Goal: Task Accomplishment & Management: Manage account settings

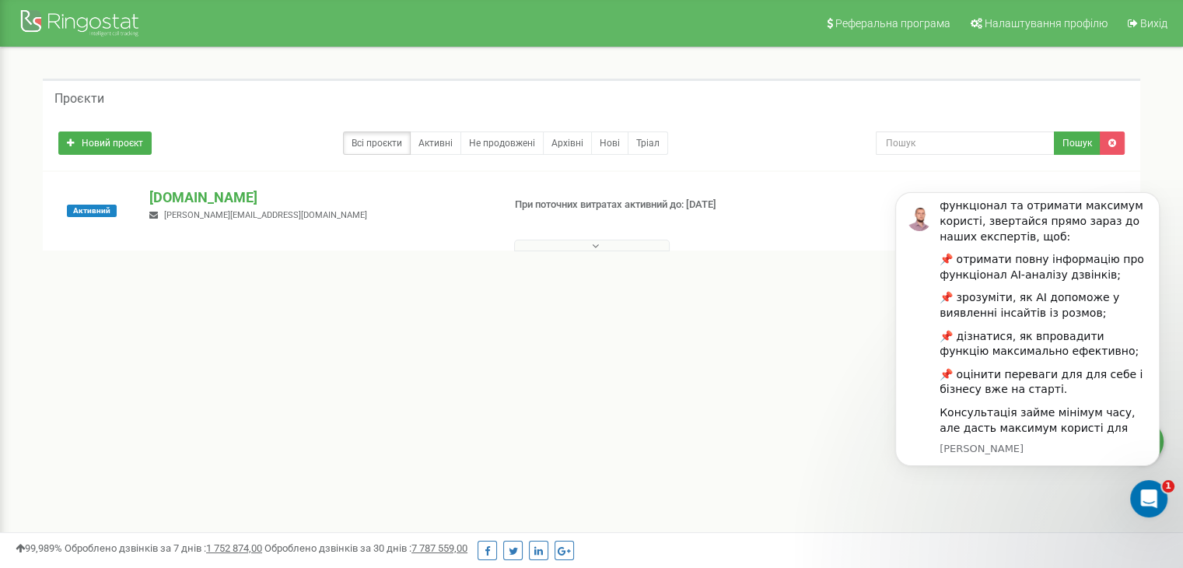
click at [839, 313] on div "Проєкти Новий проєкт Всі проєкти Активні Не продовжені Архівні [GEOGRAPHIC_DATA…" at bounding box center [591, 192] width 1159 height 290
click at [1017, 23] on span "Налаштування профілю" at bounding box center [1045, 23] width 123 height 12
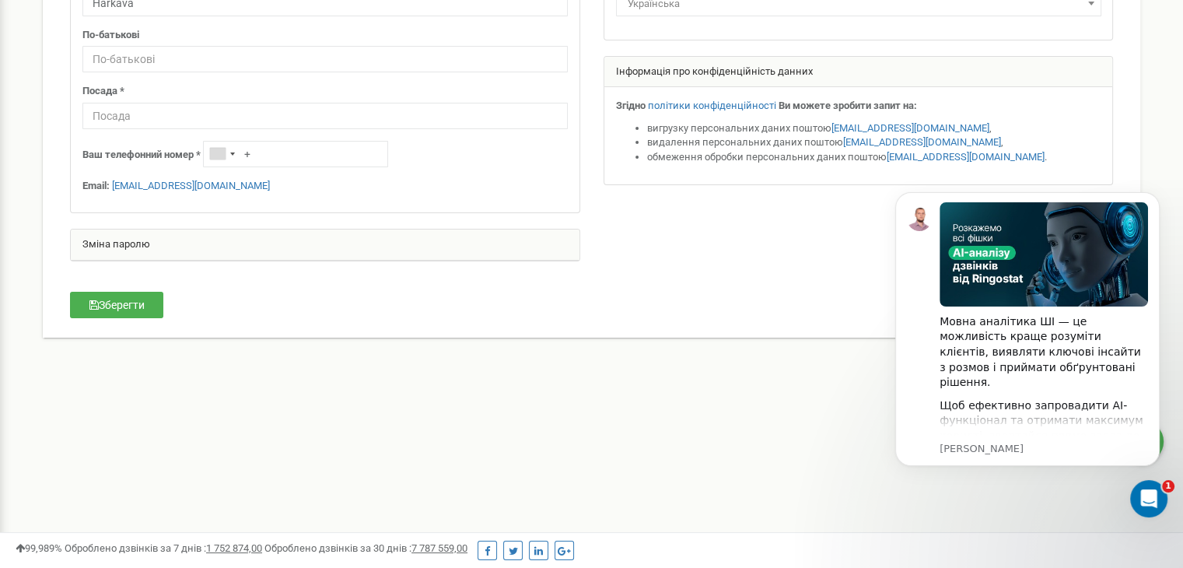
scroll to position [257, 0]
click at [199, 152] on label "Ваш телефонний номер *" at bounding box center [141, 154] width 118 height 15
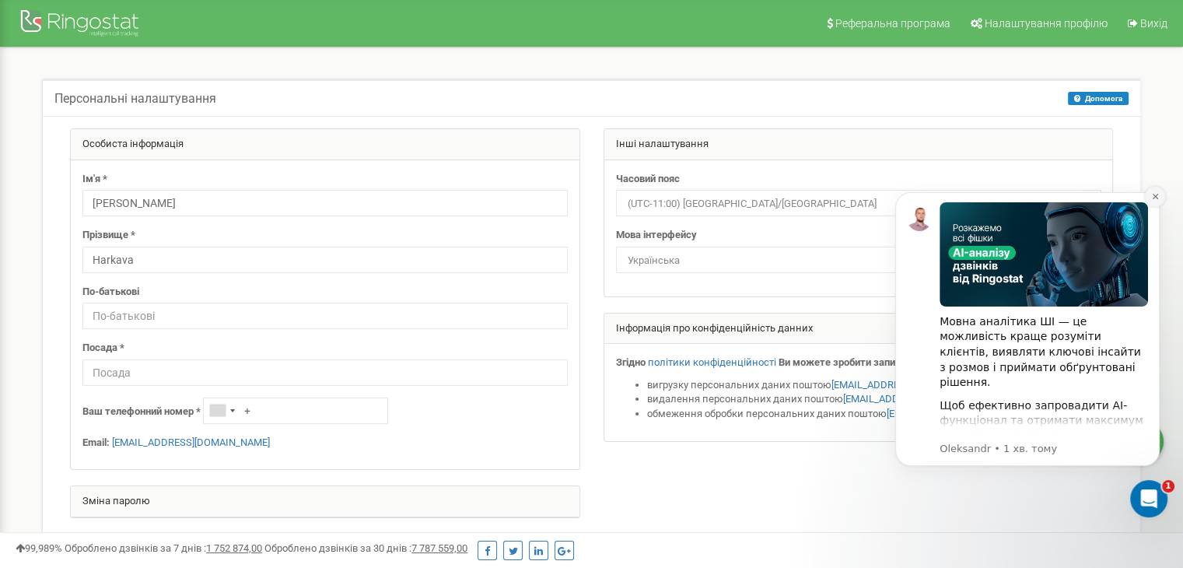
click at [1159, 204] on button "Dismiss notification" at bounding box center [1154, 197] width 20 height 20
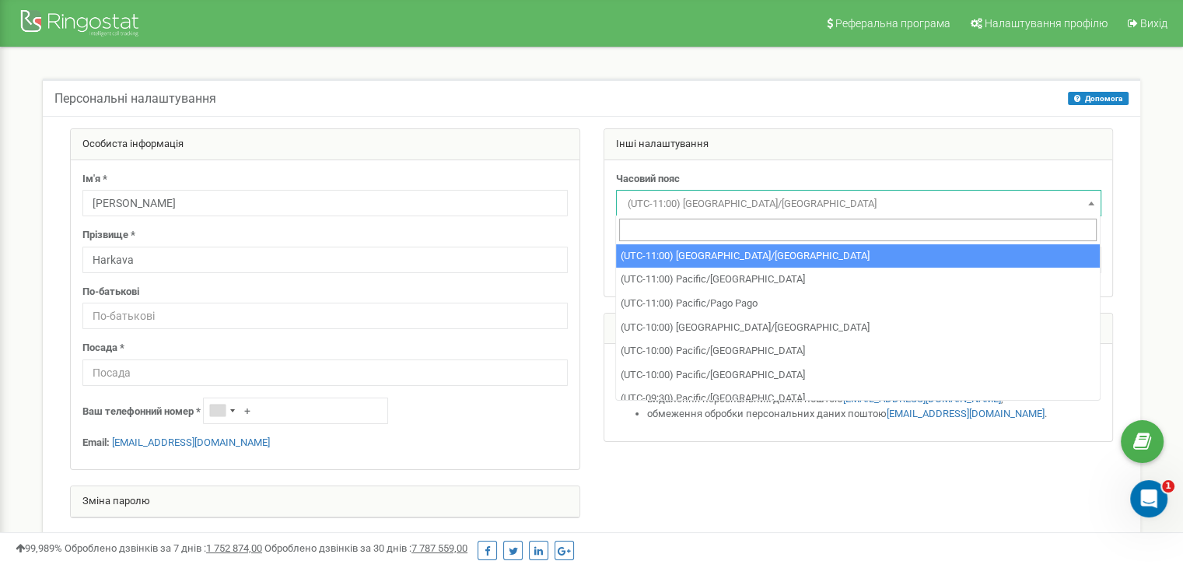
click at [910, 193] on span "(UTC-11:00) Pacific/Midway" at bounding box center [858, 204] width 474 height 22
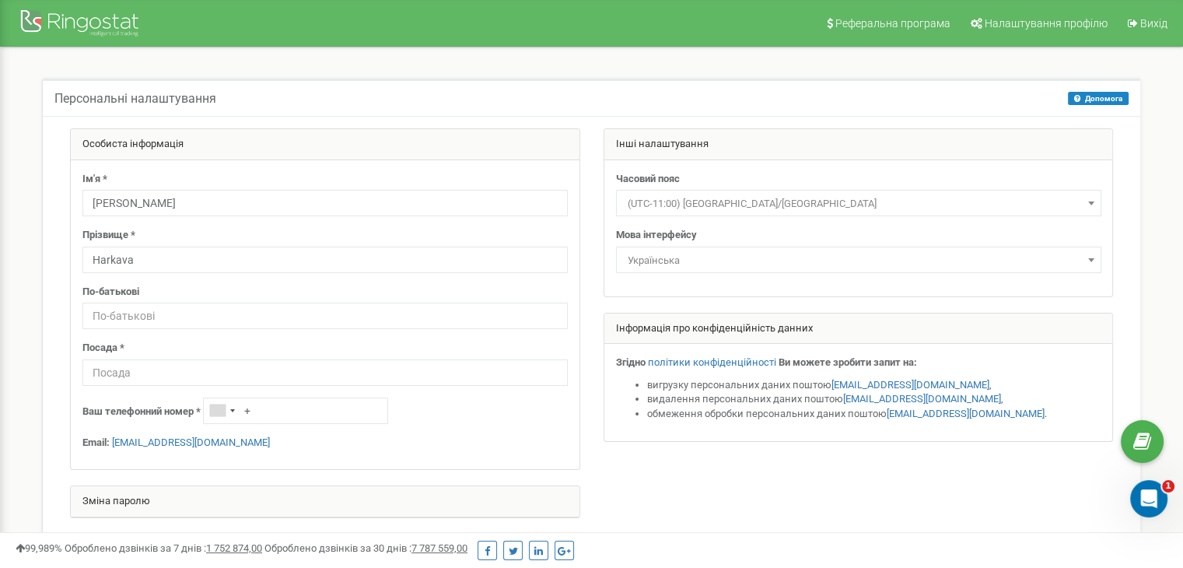
click at [910, 193] on span "(UTC-11:00) Pacific/Midway" at bounding box center [858, 204] width 474 height 22
